Goal: Browse casually: Explore the website without a specific task or goal

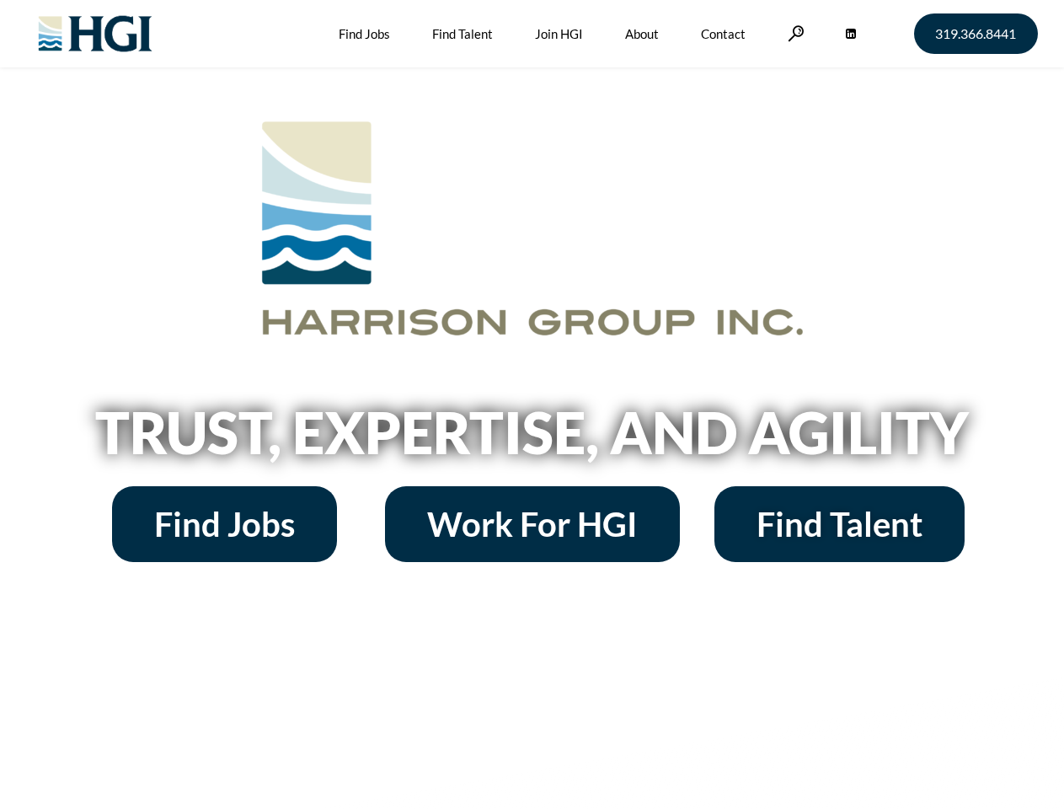
click at [532, 404] on h2 "Trust, Expertise, and Agility" at bounding box center [532, 431] width 960 height 57
click at [793, 33] on link at bounding box center [796, 33] width 17 height 16
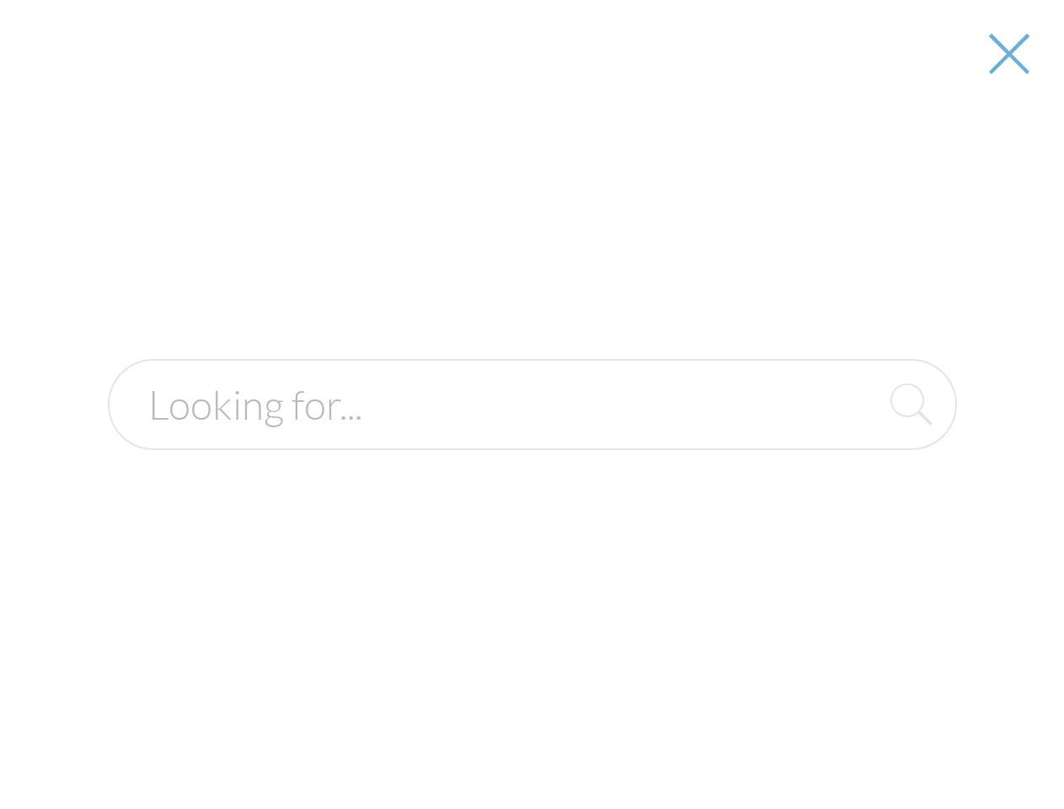
click at [532, 438] on h2 "Trust, Expertise, and Agility" at bounding box center [532, 431] width 960 height 57
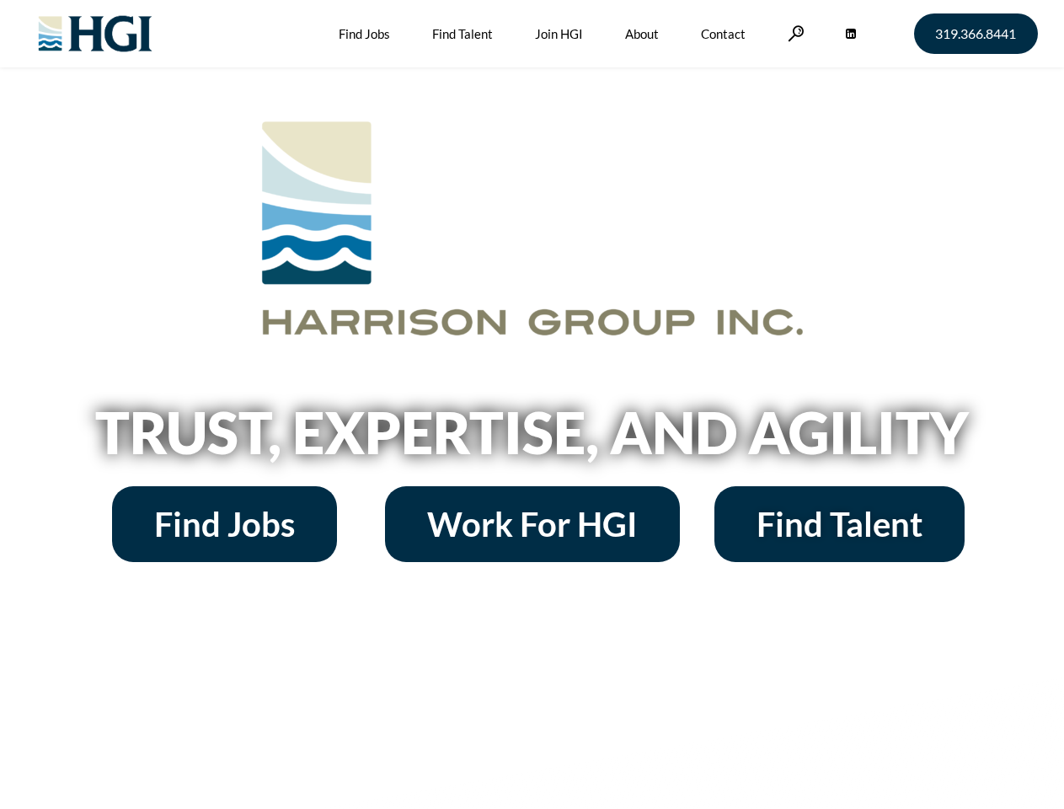
click at [532, 404] on h2 "Trust, Expertise, and Agility" at bounding box center [532, 431] width 960 height 57
click at [793, 33] on link at bounding box center [796, 33] width 17 height 16
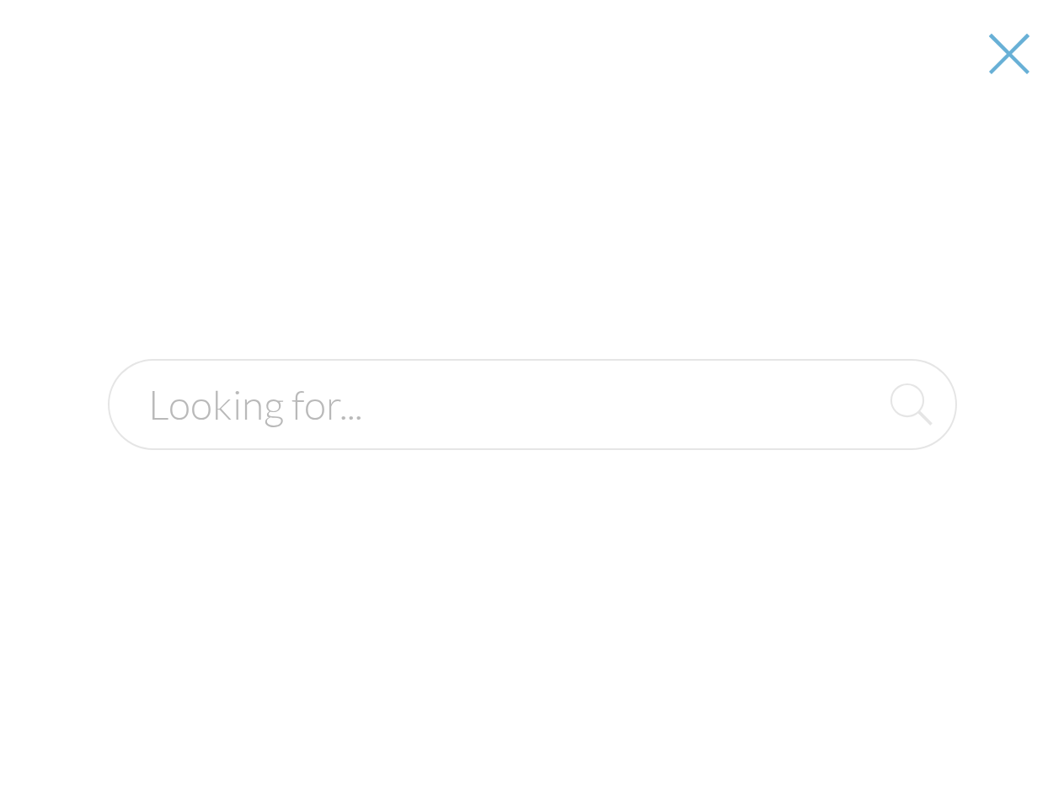
click at [532, 438] on h2 "Trust, Expertise, and Agility" at bounding box center [532, 431] width 960 height 57
